Goal: Information Seeking & Learning: Learn about a topic

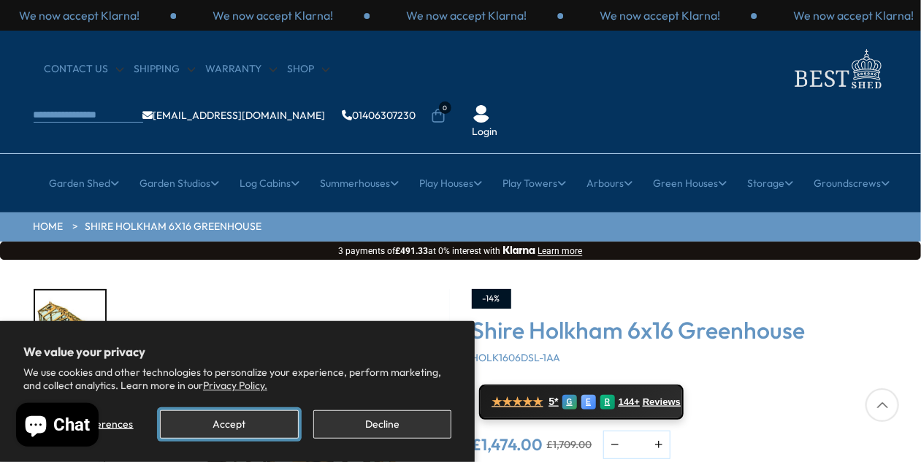
click at [276, 423] on button "Accept" at bounding box center [229, 424] width 138 height 28
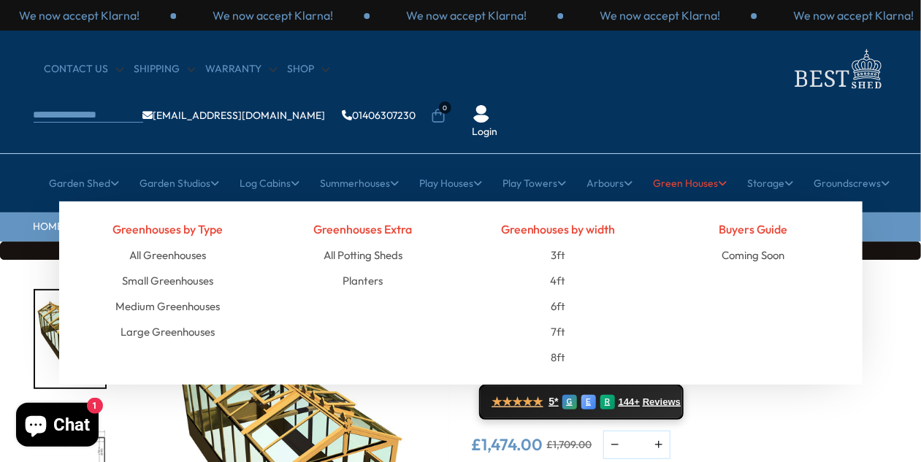
click at [708, 165] on link "Green Houses" at bounding box center [690, 183] width 74 height 37
click at [383, 242] on link "All Potting Sheds" at bounding box center [362, 255] width 79 height 26
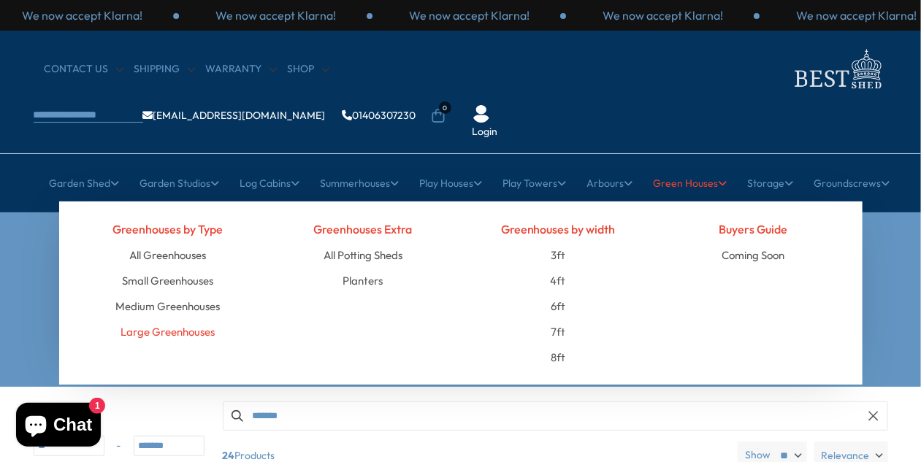
click at [150, 319] on link "Large Greenhouses" at bounding box center [167, 332] width 94 height 26
